Goal: Task Accomplishment & Management: Manage account settings

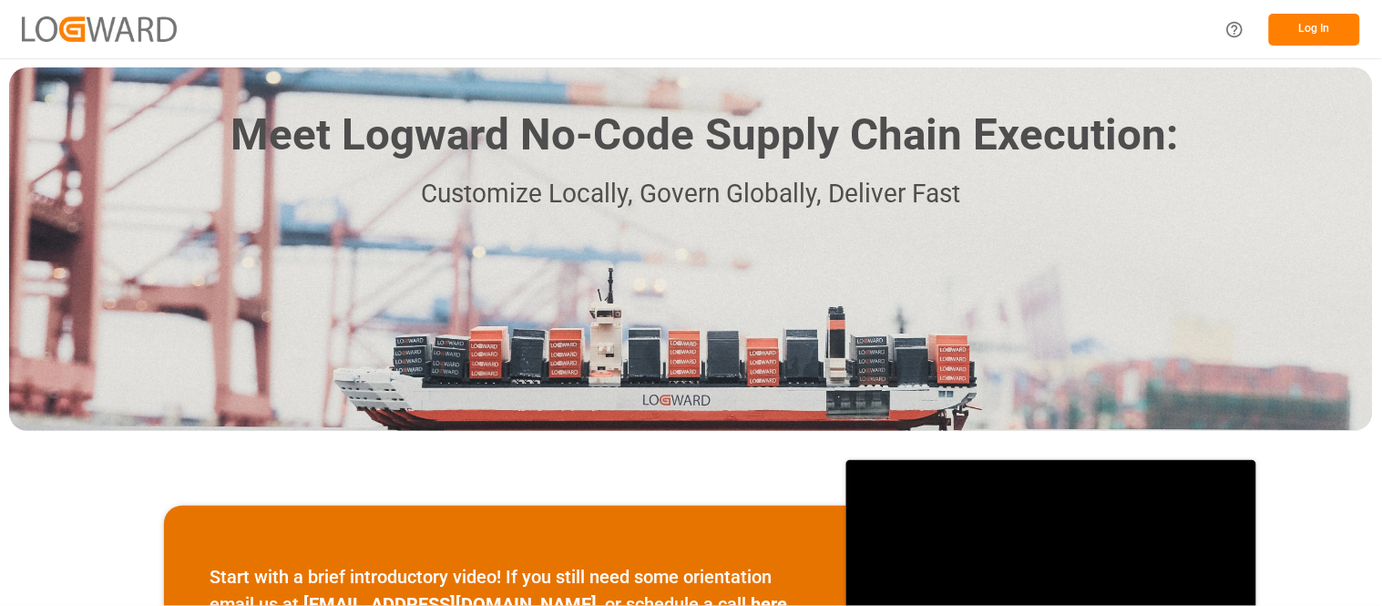
click at [1318, 26] on button "Log In" at bounding box center [1314, 30] width 91 height 32
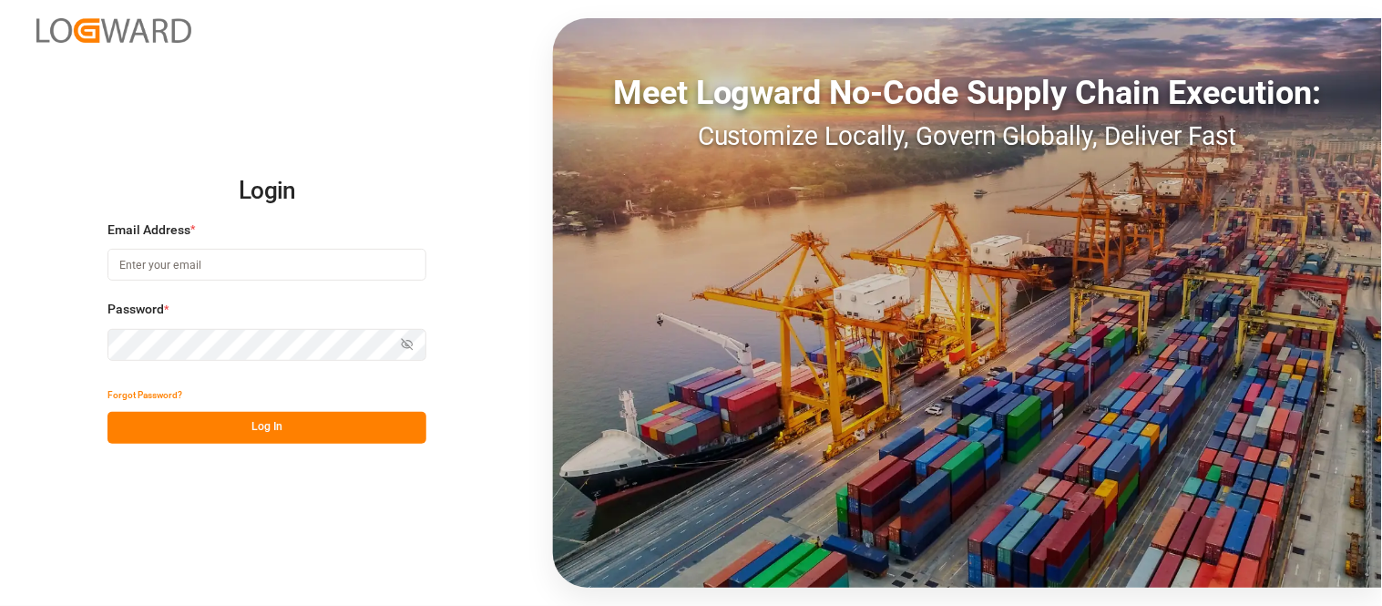
click at [369, 250] on input at bounding box center [266, 265] width 319 height 32
type input "[PERSON_NAME][EMAIL_ADDRESS][PERSON_NAME][DOMAIN_NAME]"
click at [353, 421] on button "Log In" at bounding box center [266, 428] width 319 height 32
